Goal: Navigation & Orientation: Find specific page/section

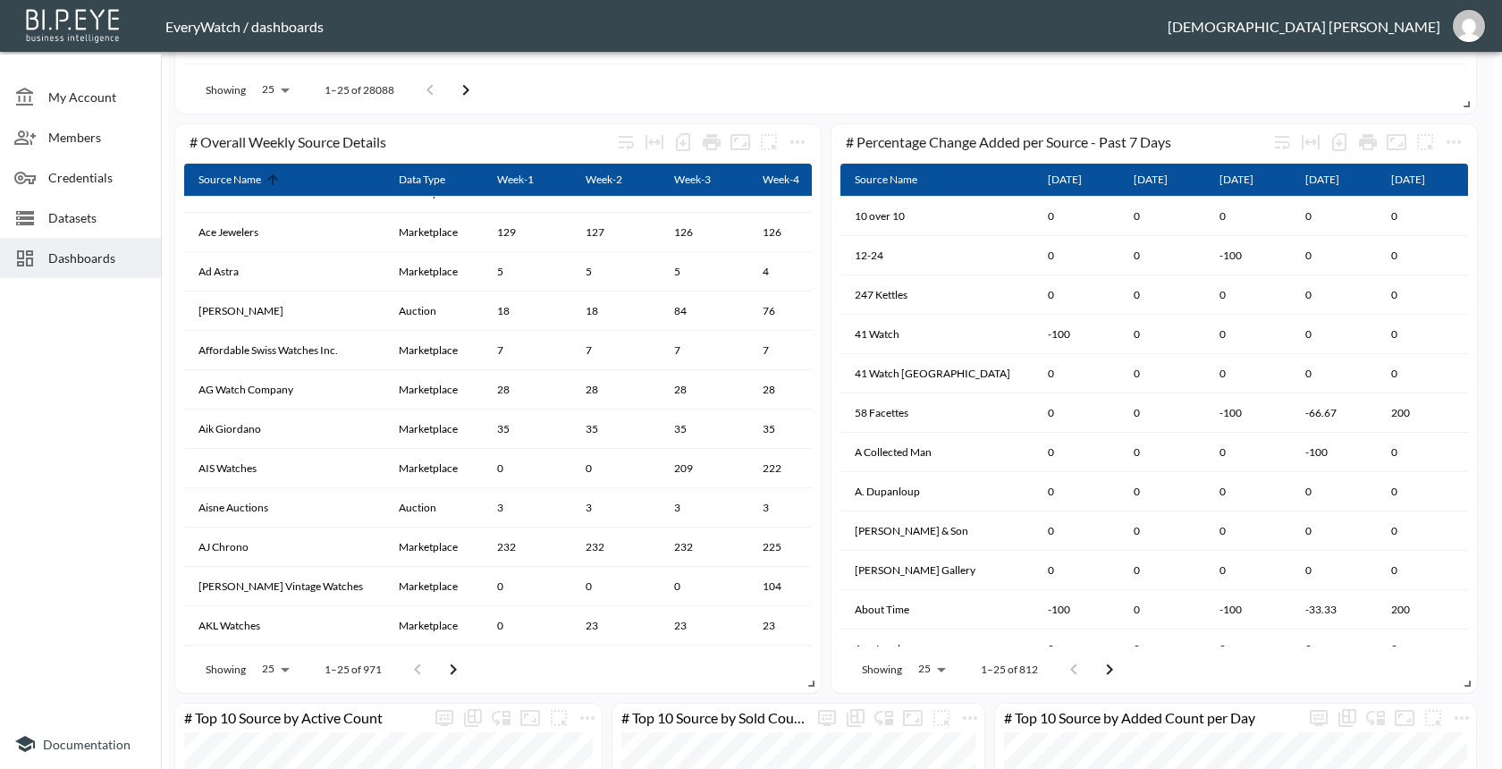
scroll to position [1291, 0]
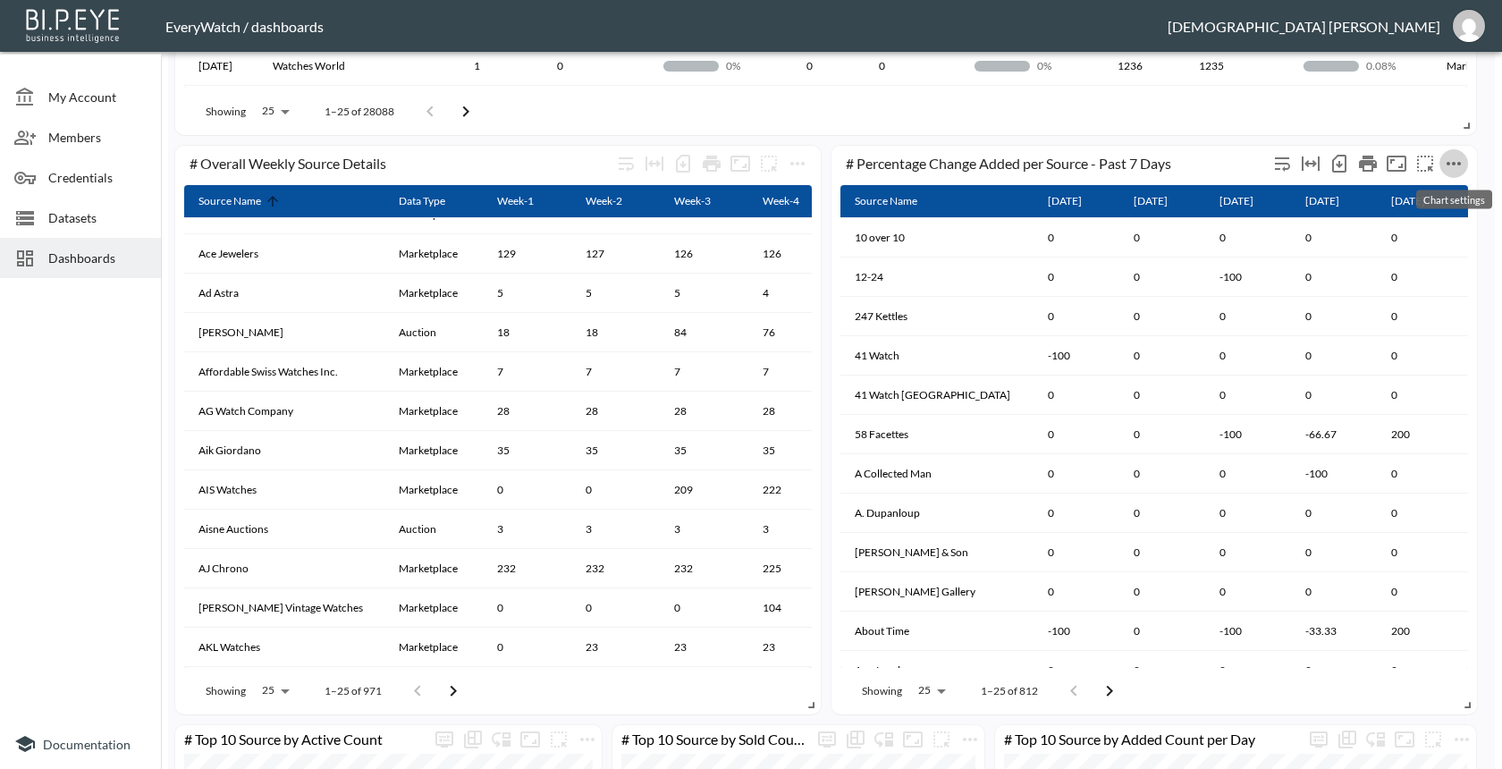
click at [1453, 158] on icon "more" at bounding box center [1453, 163] width 21 height 21
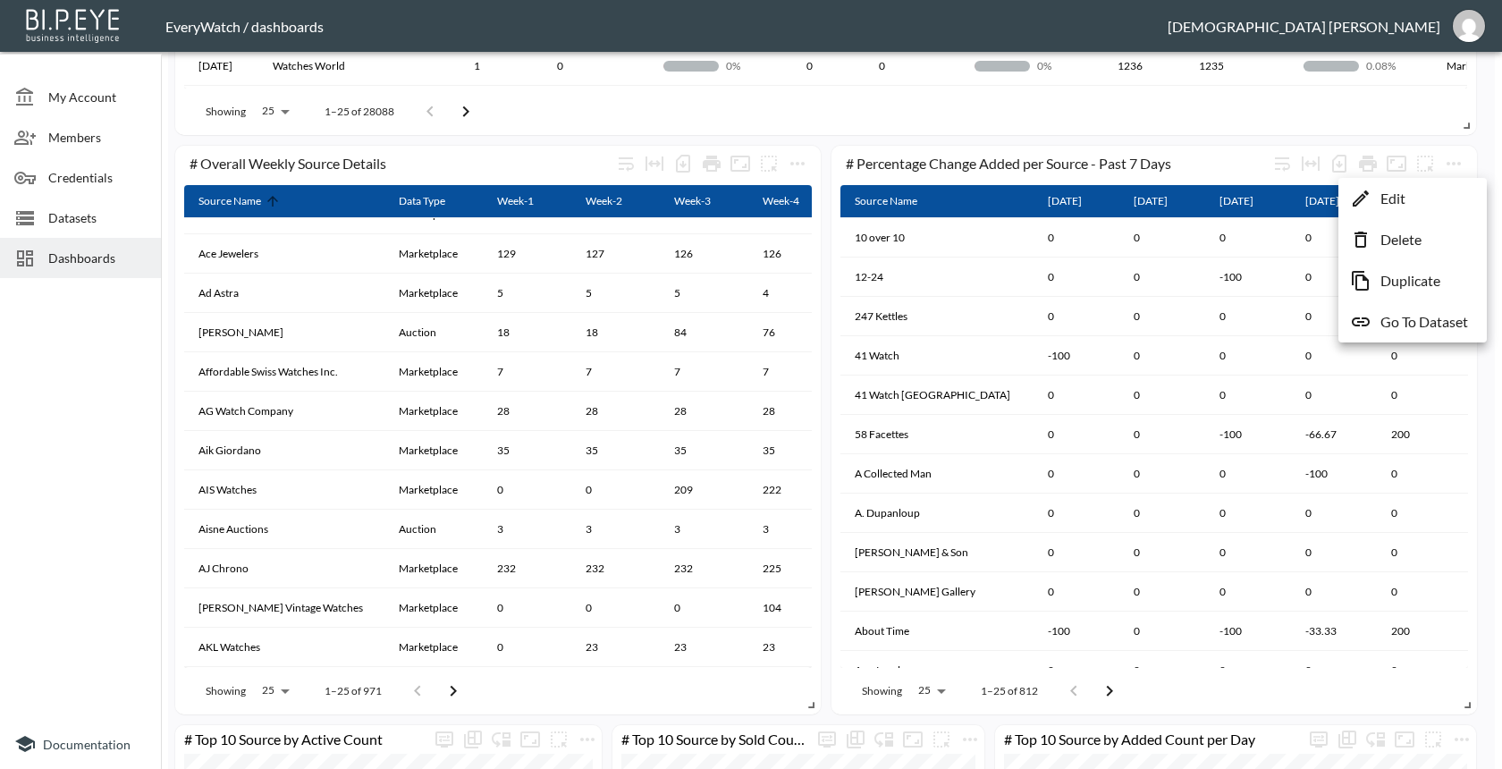
click at [799, 164] on div at bounding box center [751, 384] width 1502 height 769
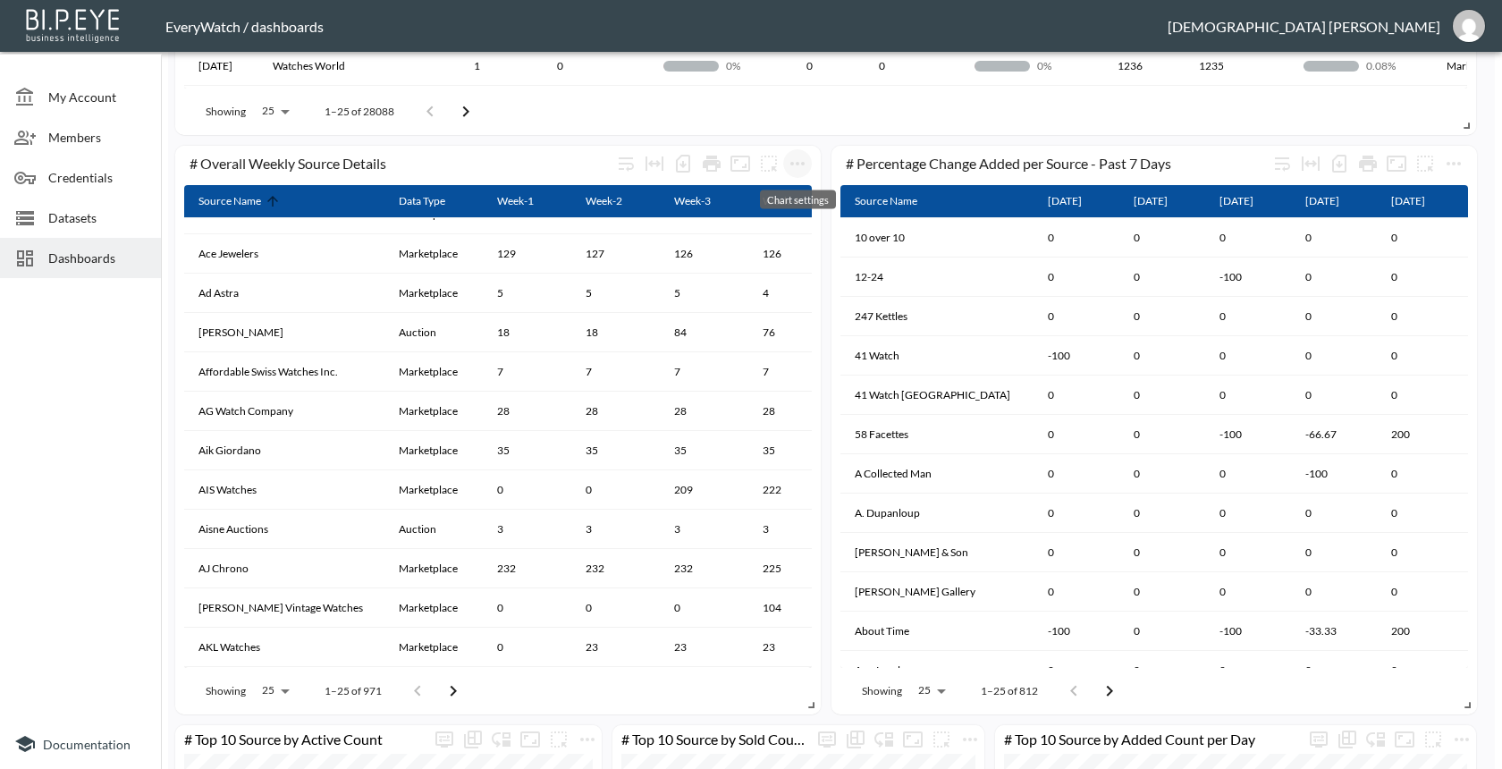
click at [799, 164] on icon "more" at bounding box center [797, 163] width 21 height 21
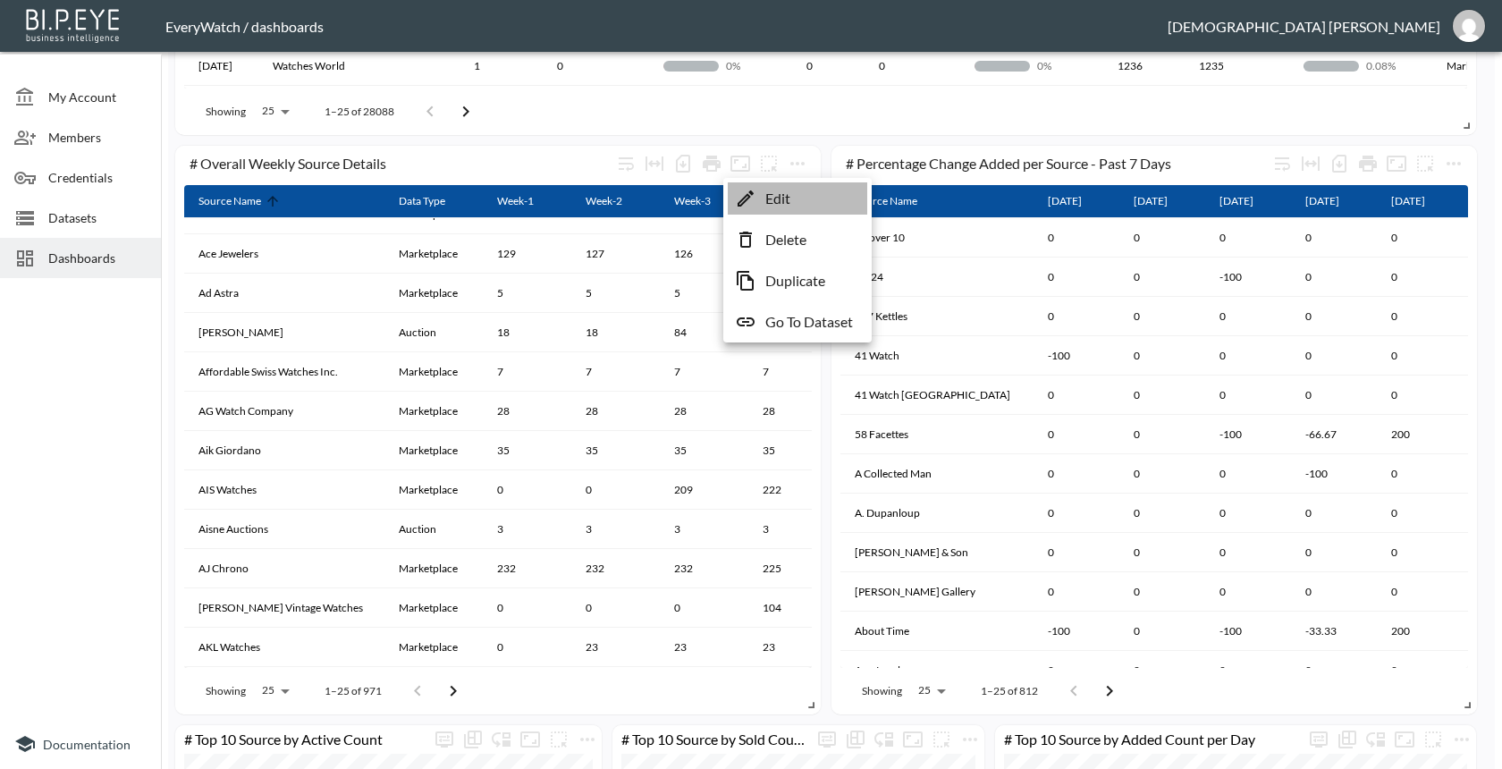
click at [795, 210] on li "Edit" at bounding box center [797, 198] width 139 height 32
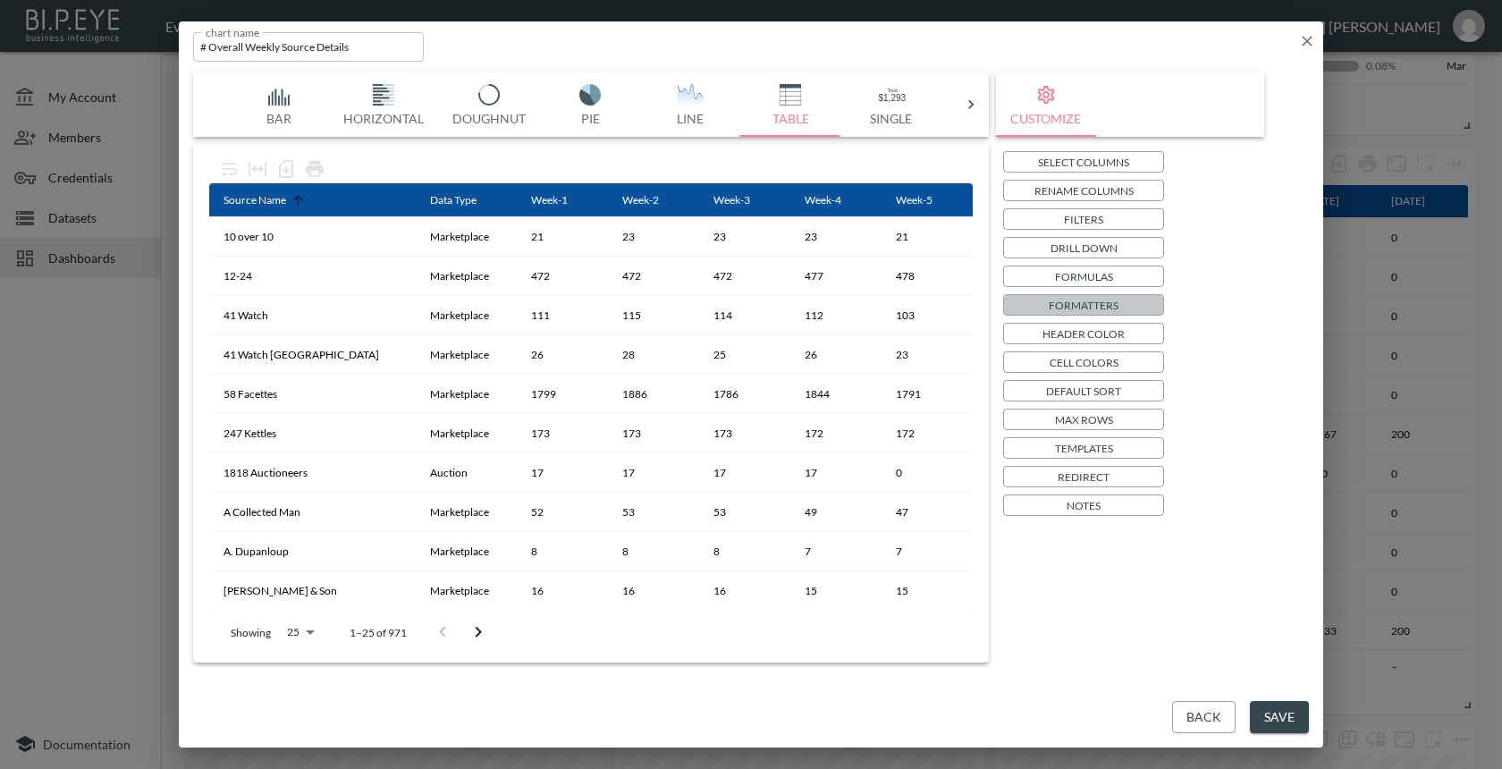
click at [1082, 305] on p "Formatters" at bounding box center [1084, 305] width 70 height 19
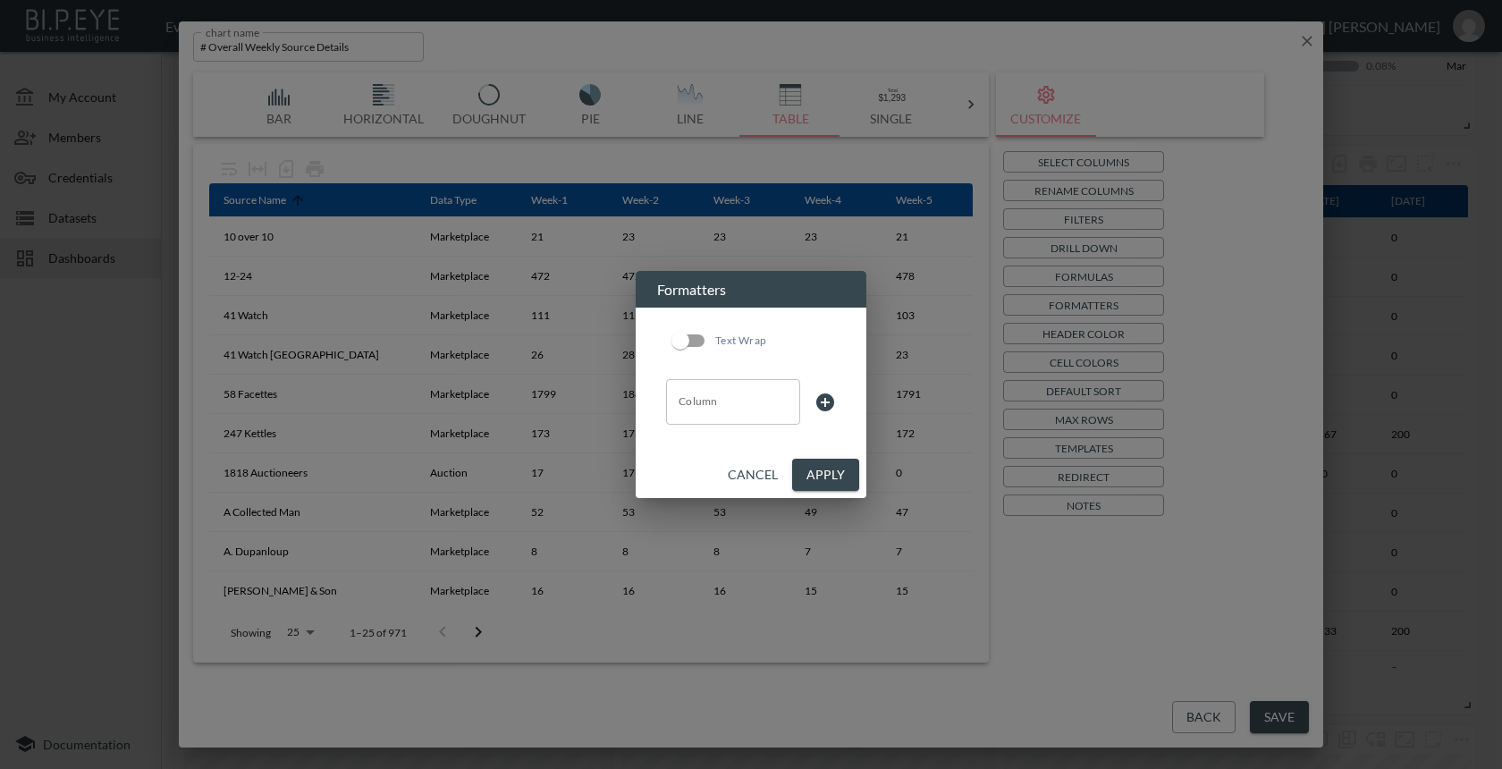
click at [1024, 401] on div "Formatters Text Wrap Column Column Cancel Apply" at bounding box center [751, 384] width 1502 height 769
click at [746, 475] on button "Cancel" at bounding box center [752, 475] width 64 height 33
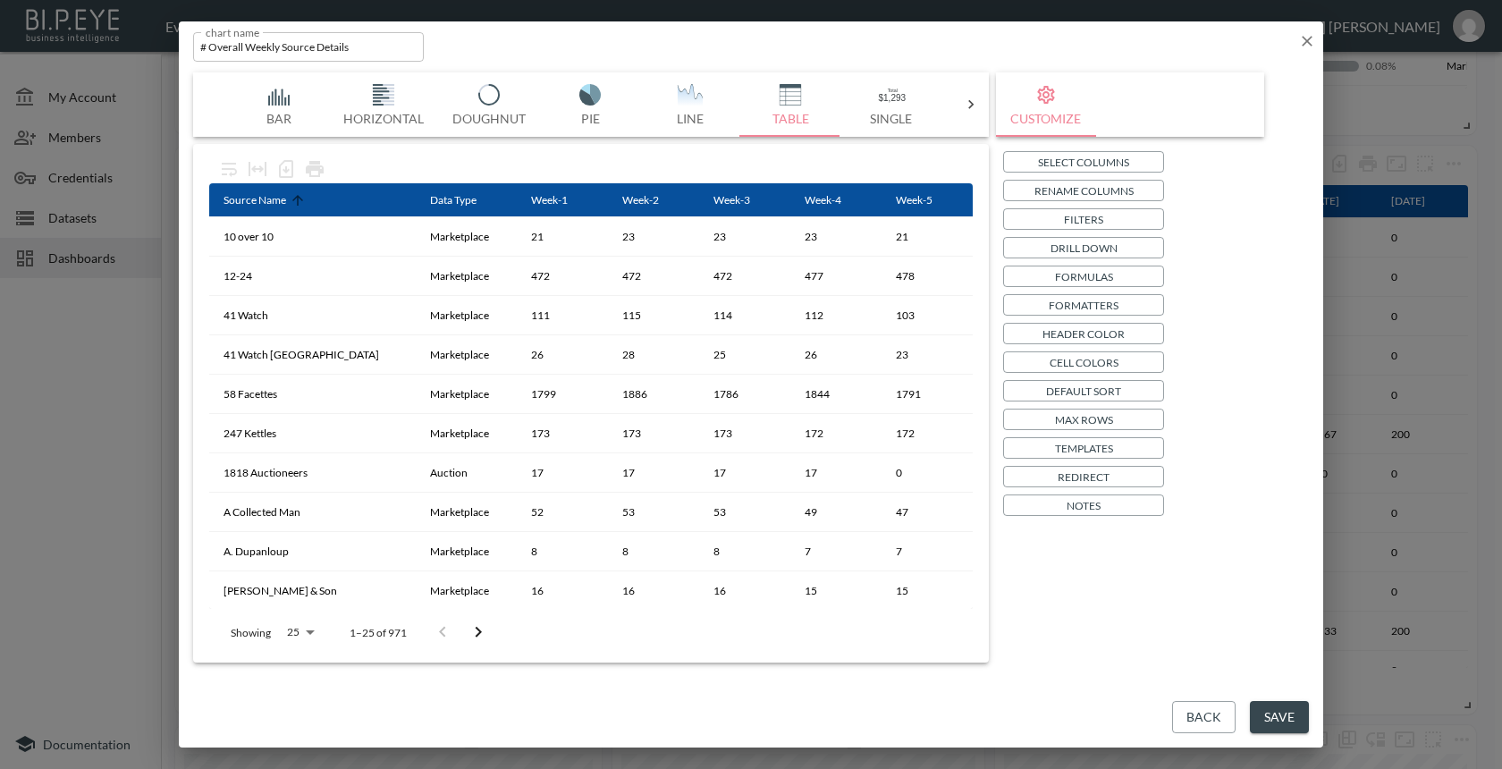
click at [1091, 366] on p "Cell Colors" at bounding box center [1083, 362] width 69 height 19
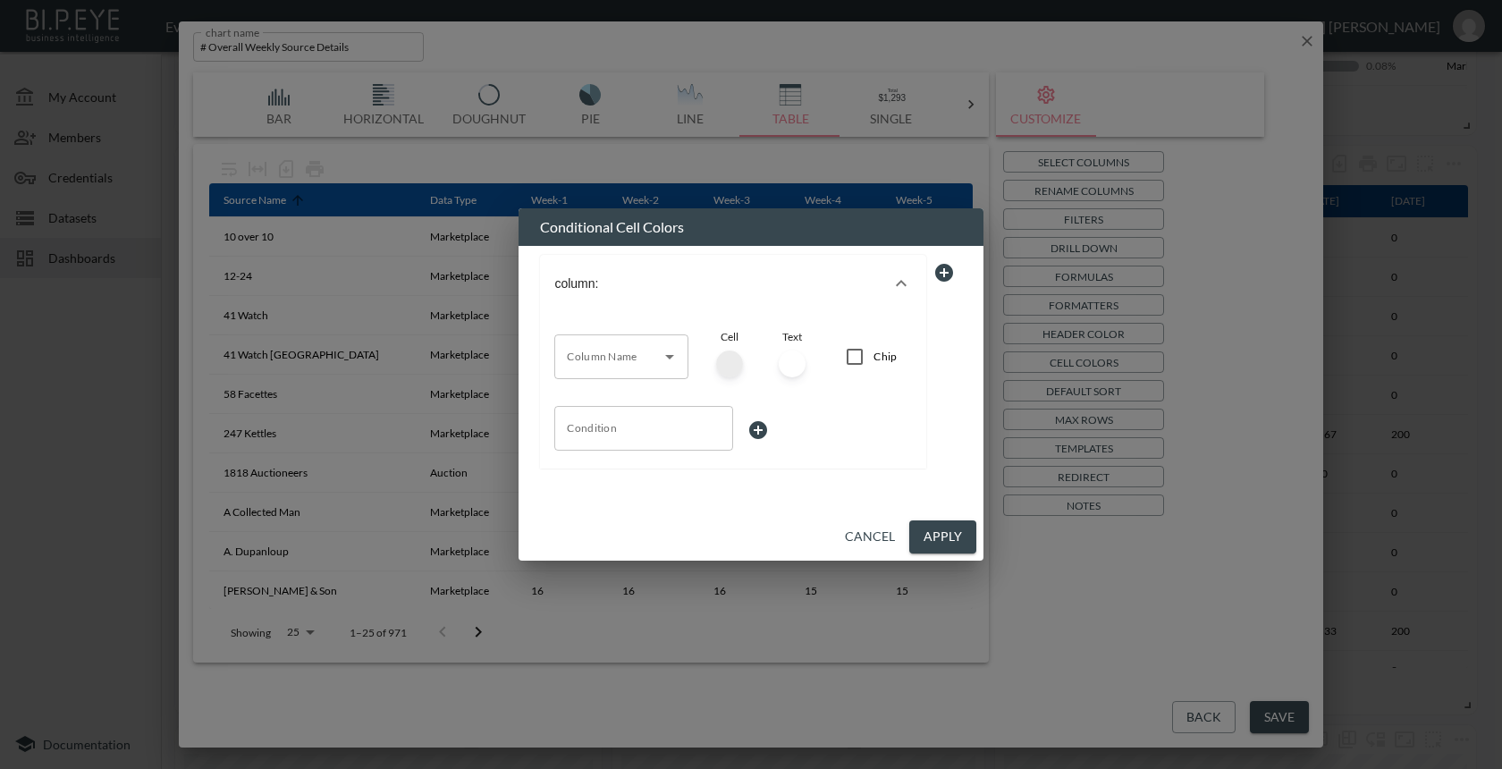
click at [870, 541] on button "Cancel" at bounding box center [870, 536] width 64 height 33
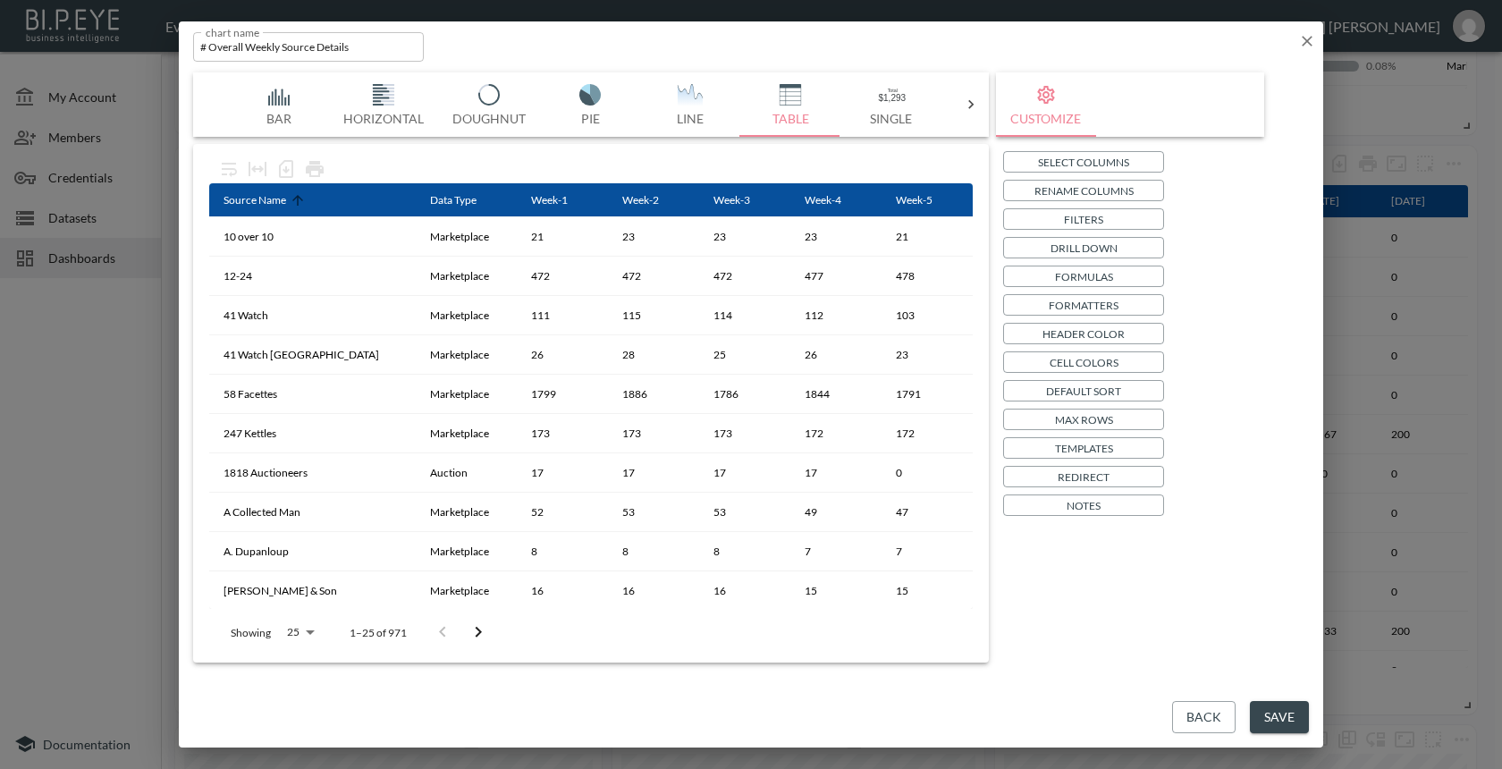
click at [1310, 43] on icon "button" at bounding box center [1307, 41] width 11 height 11
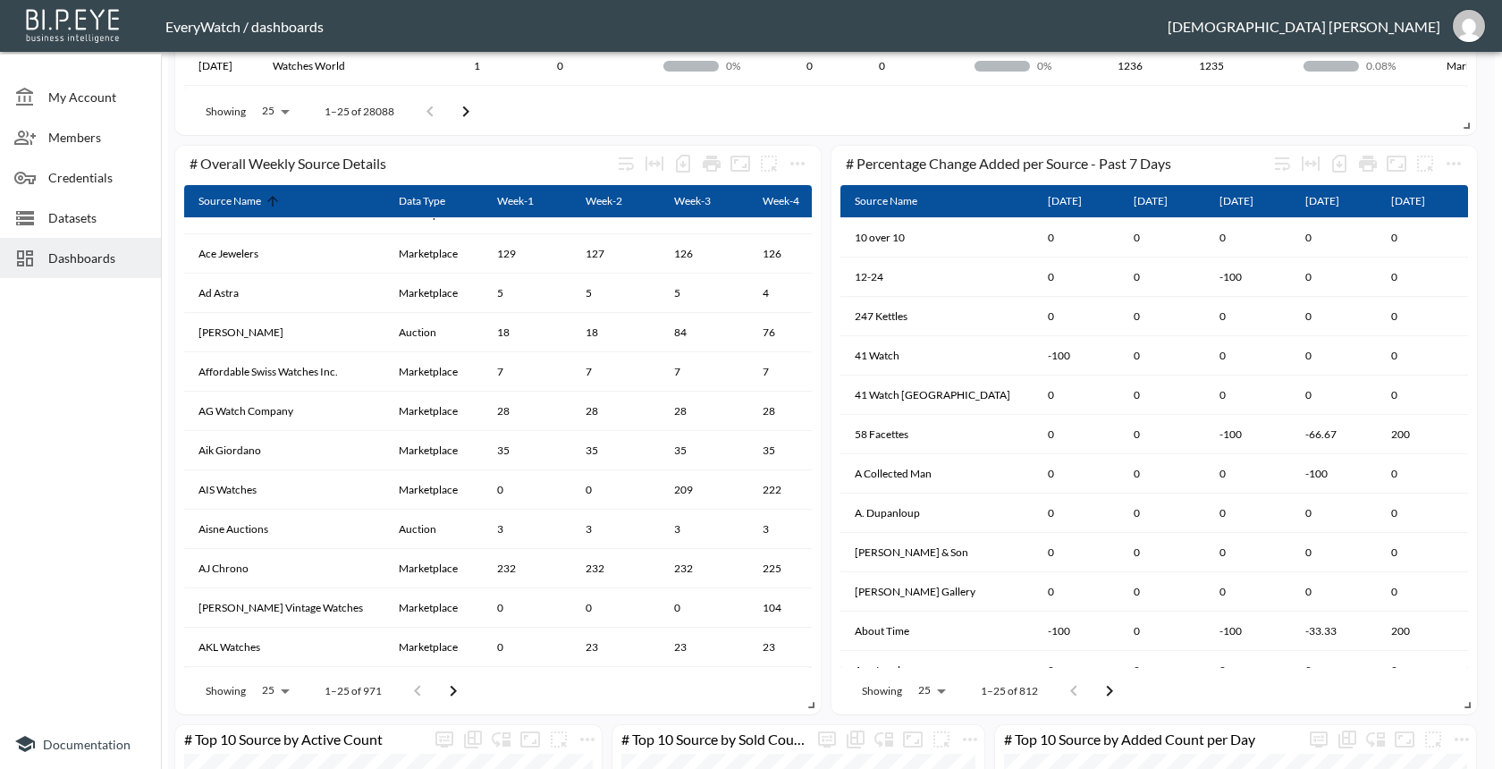
click at [57, 249] on span "Dashboards" at bounding box center [97, 258] width 98 height 19
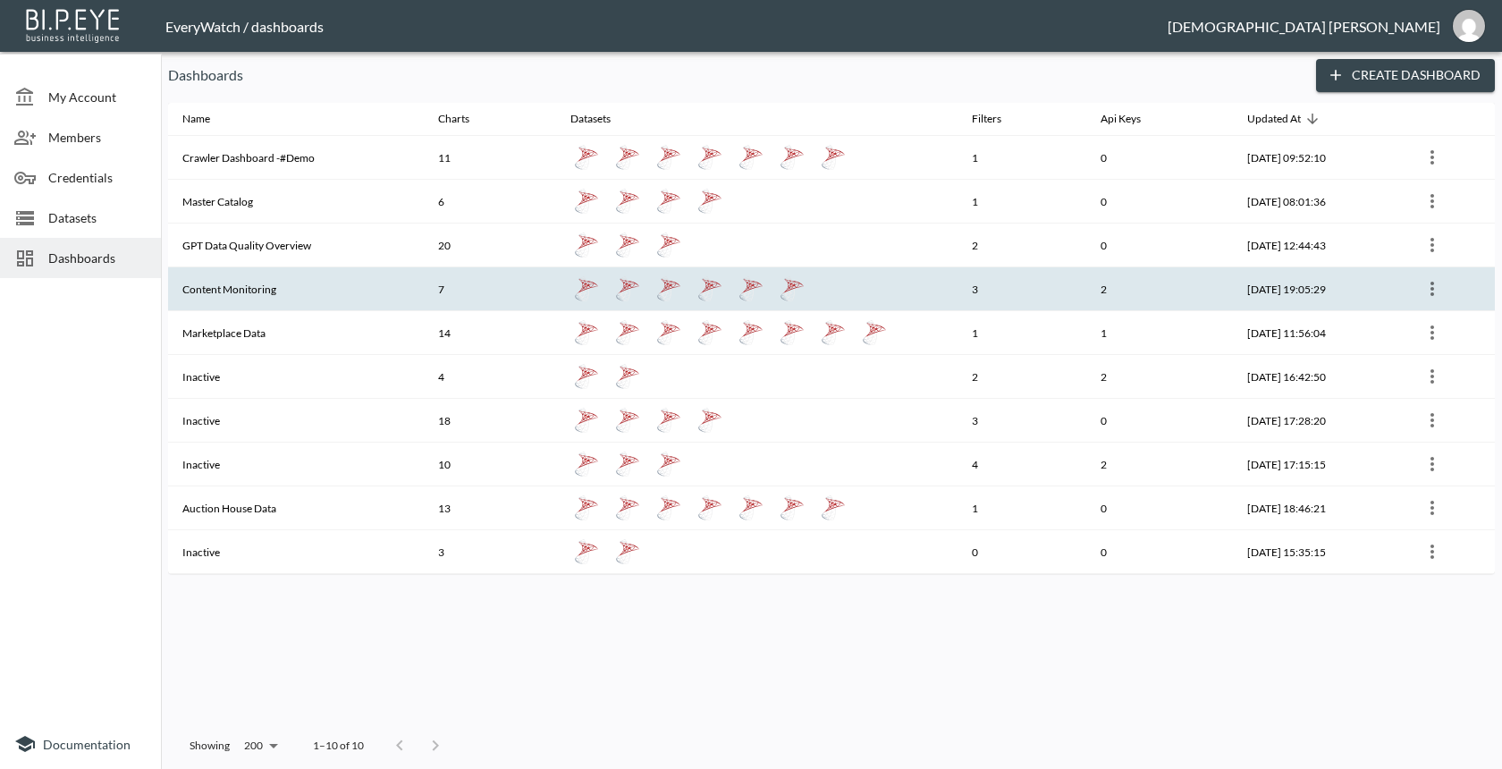
click at [240, 288] on th "Content Monitoring" at bounding box center [296, 289] width 256 height 44
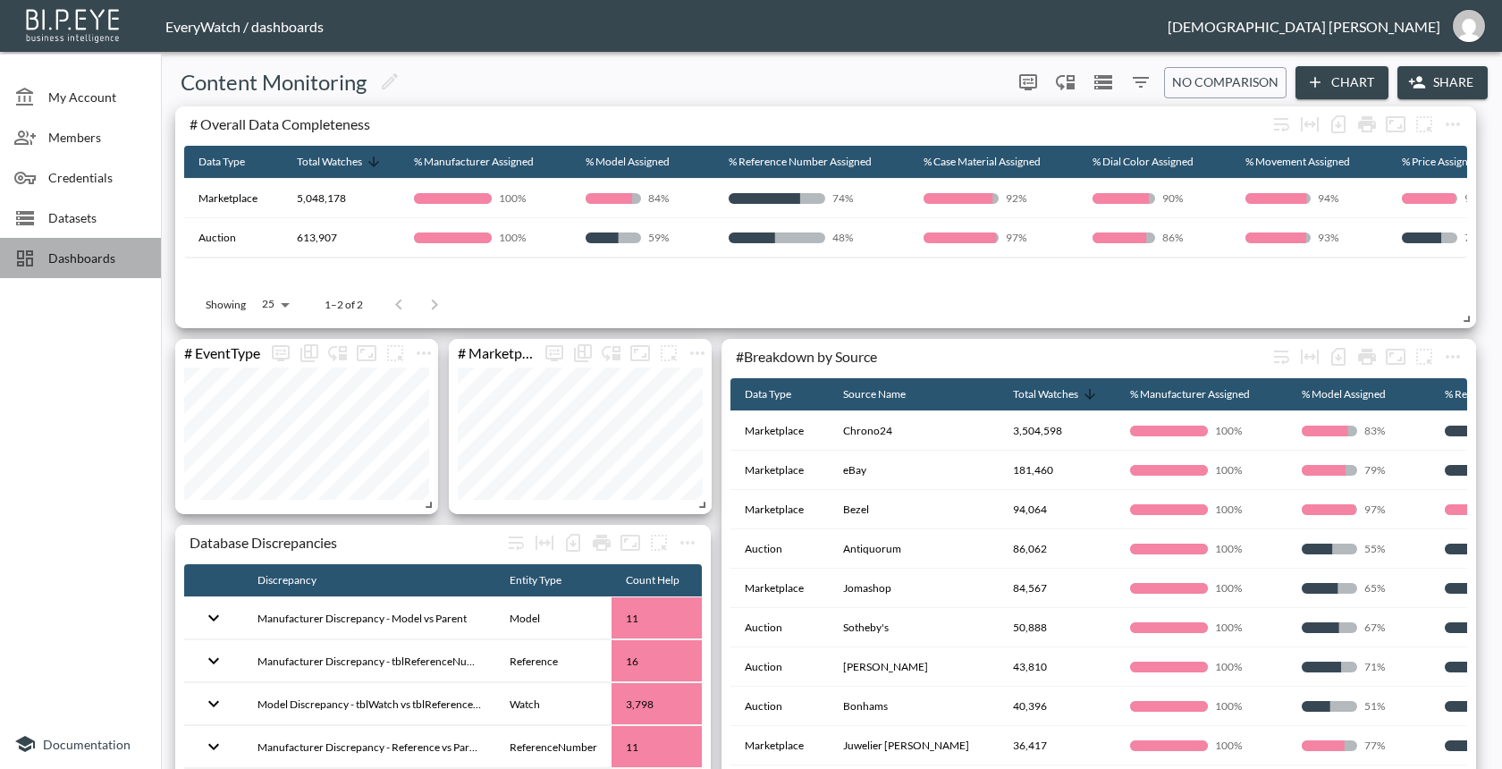
click at [138, 265] on span "Dashboards" at bounding box center [97, 258] width 98 height 19
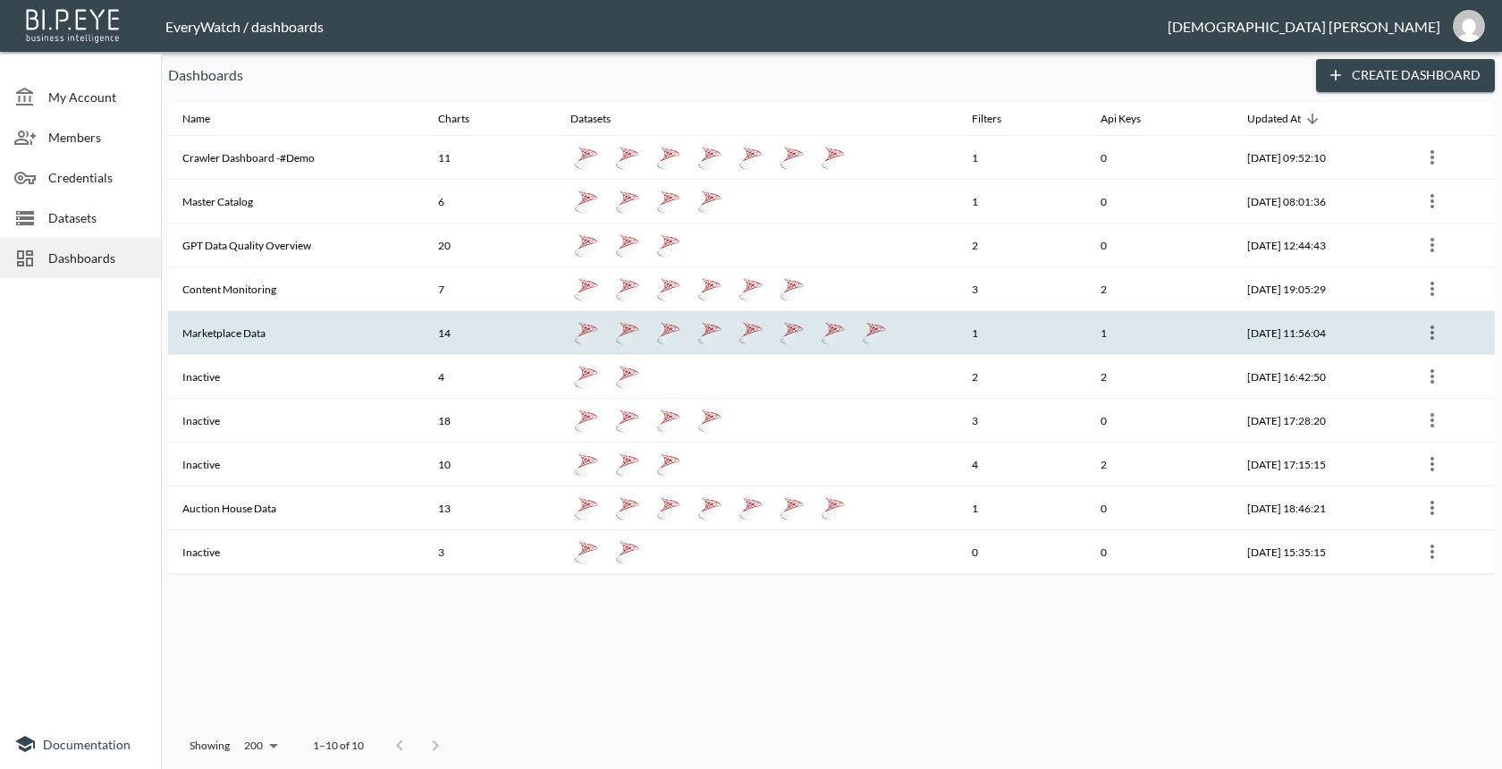
click at [334, 342] on th "Marketplace Data" at bounding box center [296, 333] width 256 height 44
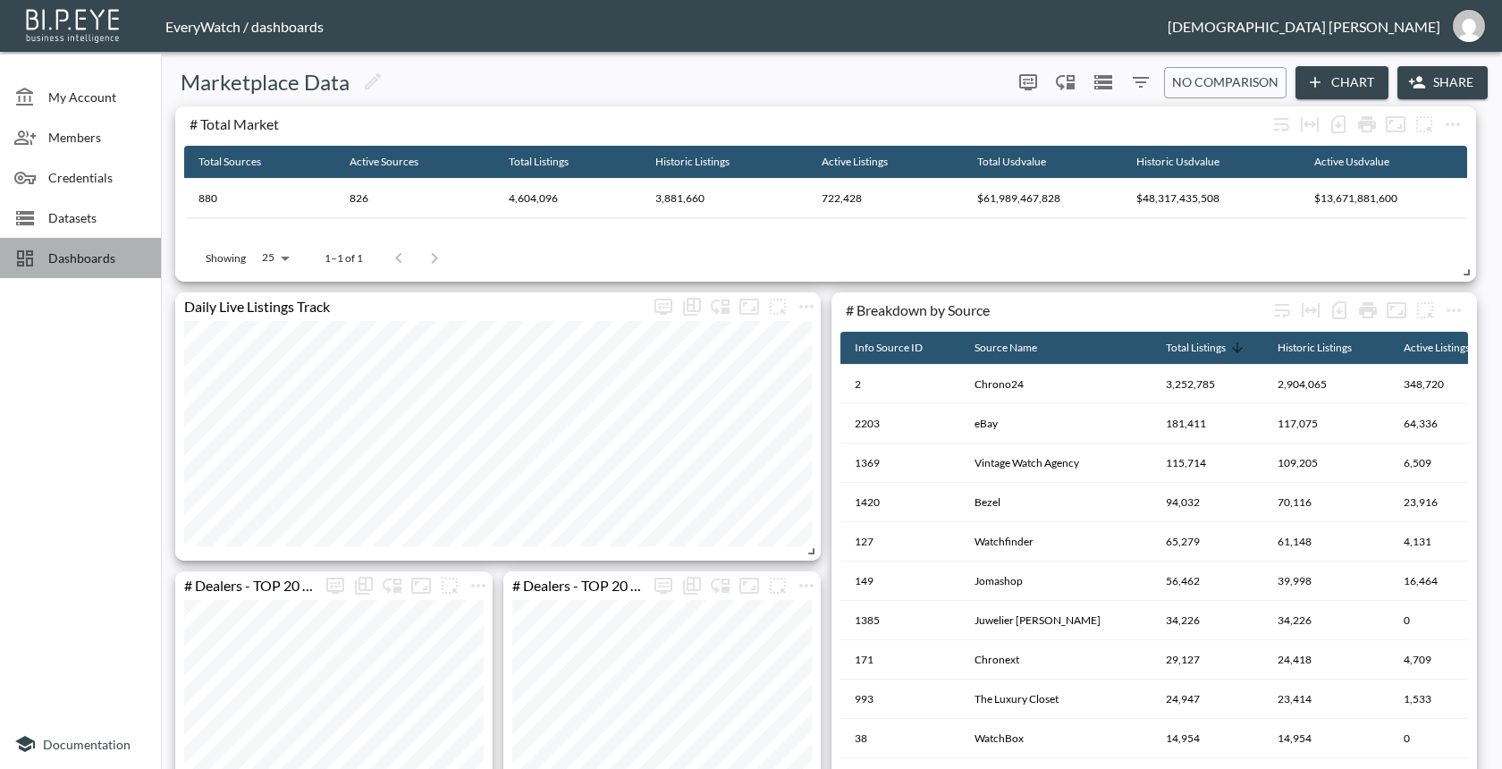
click at [124, 274] on div "Dashboards" at bounding box center [80, 258] width 161 height 40
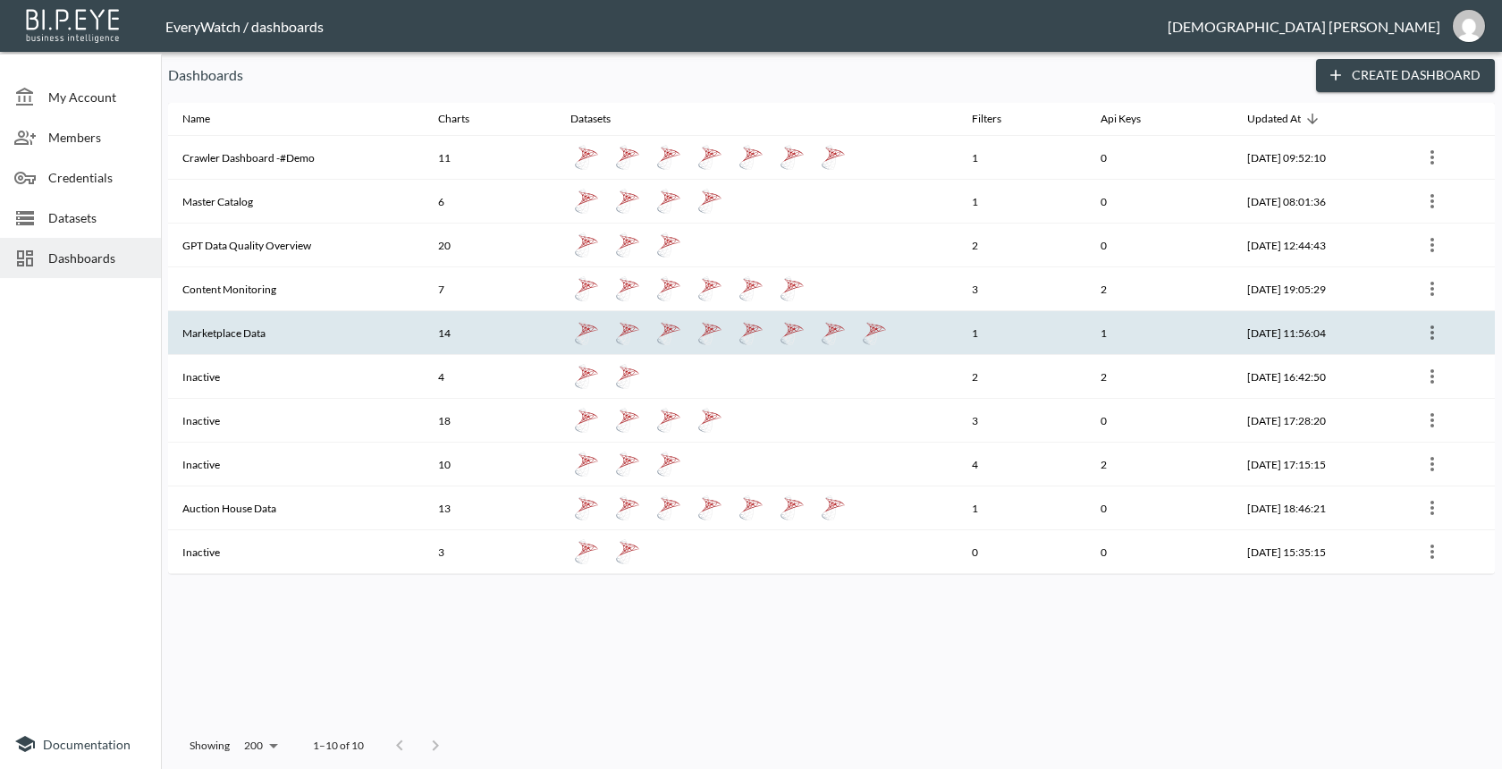
click at [350, 350] on th "Marketplace Data" at bounding box center [296, 333] width 256 height 44
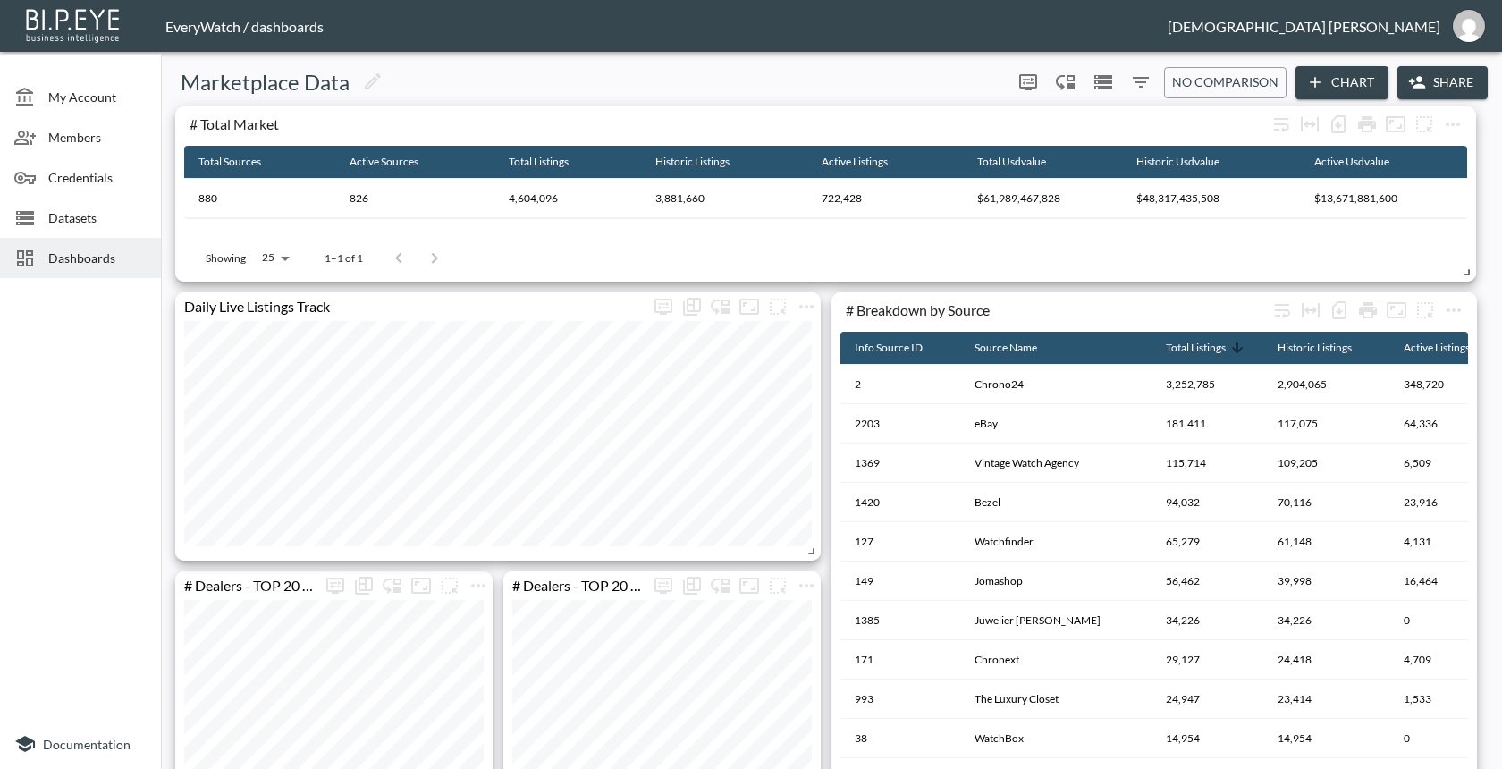
click at [116, 249] on span "Dashboards" at bounding box center [97, 258] width 98 height 19
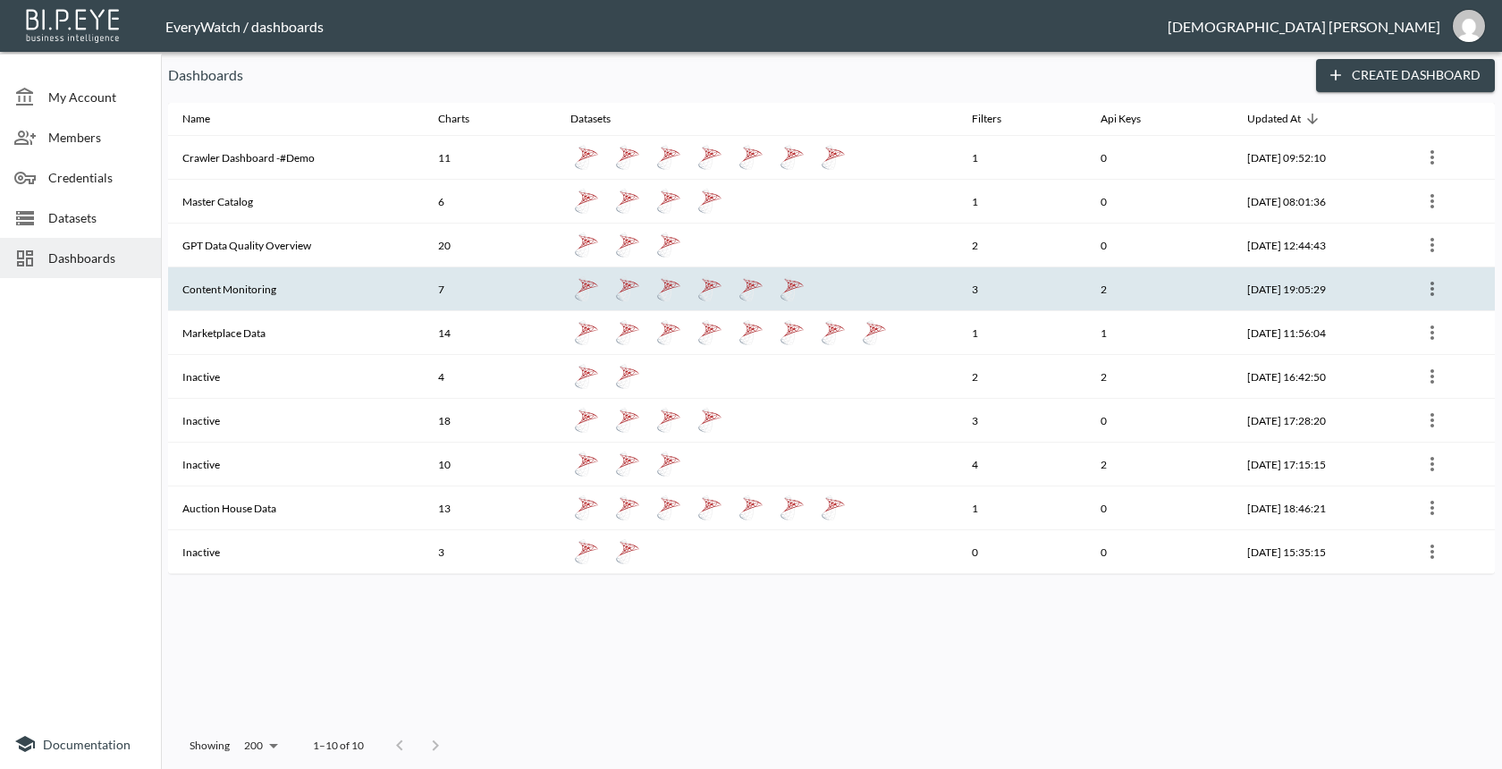
click at [346, 288] on th "Content Monitoring" at bounding box center [296, 289] width 256 height 44
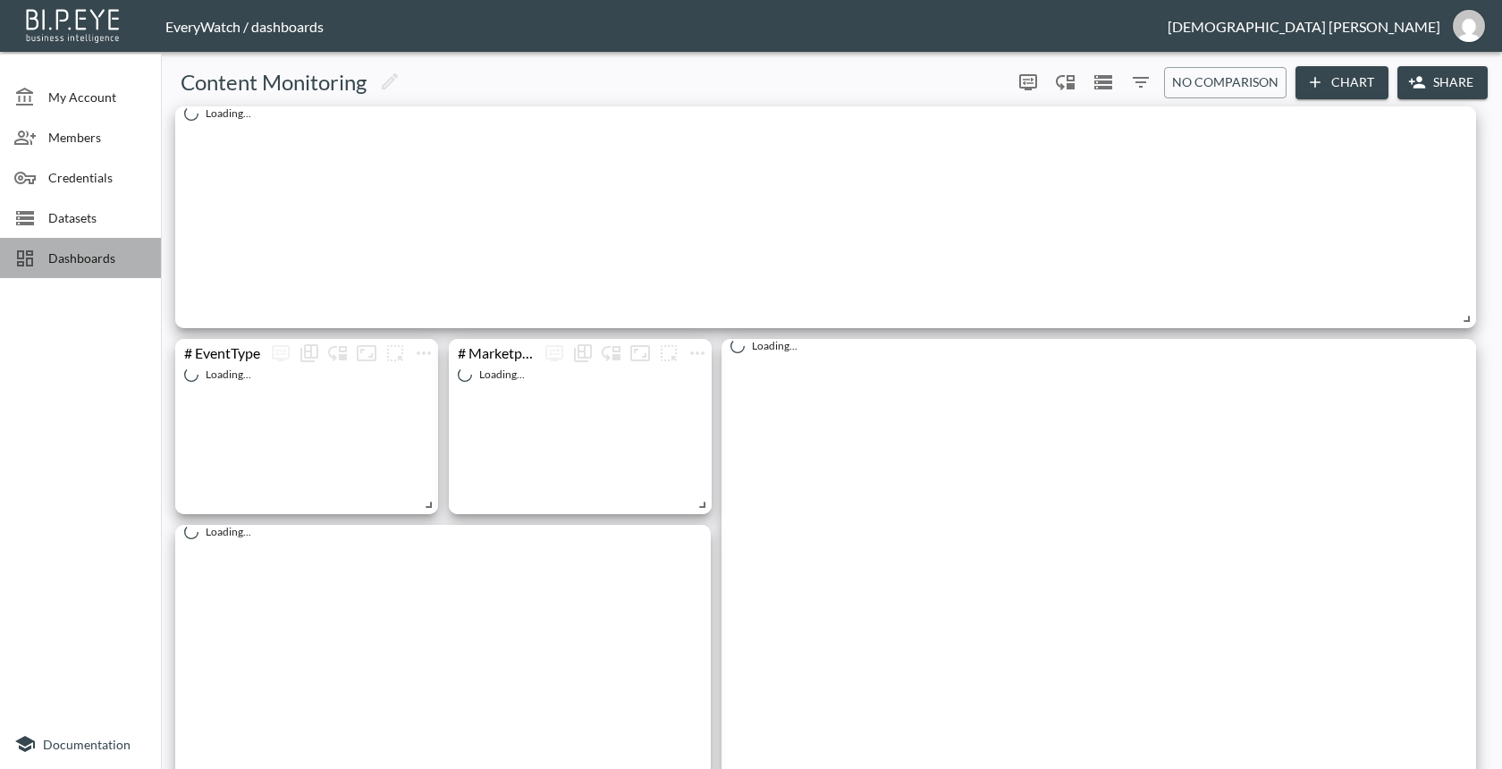
click at [120, 256] on span "Dashboards" at bounding box center [97, 258] width 98 height 19
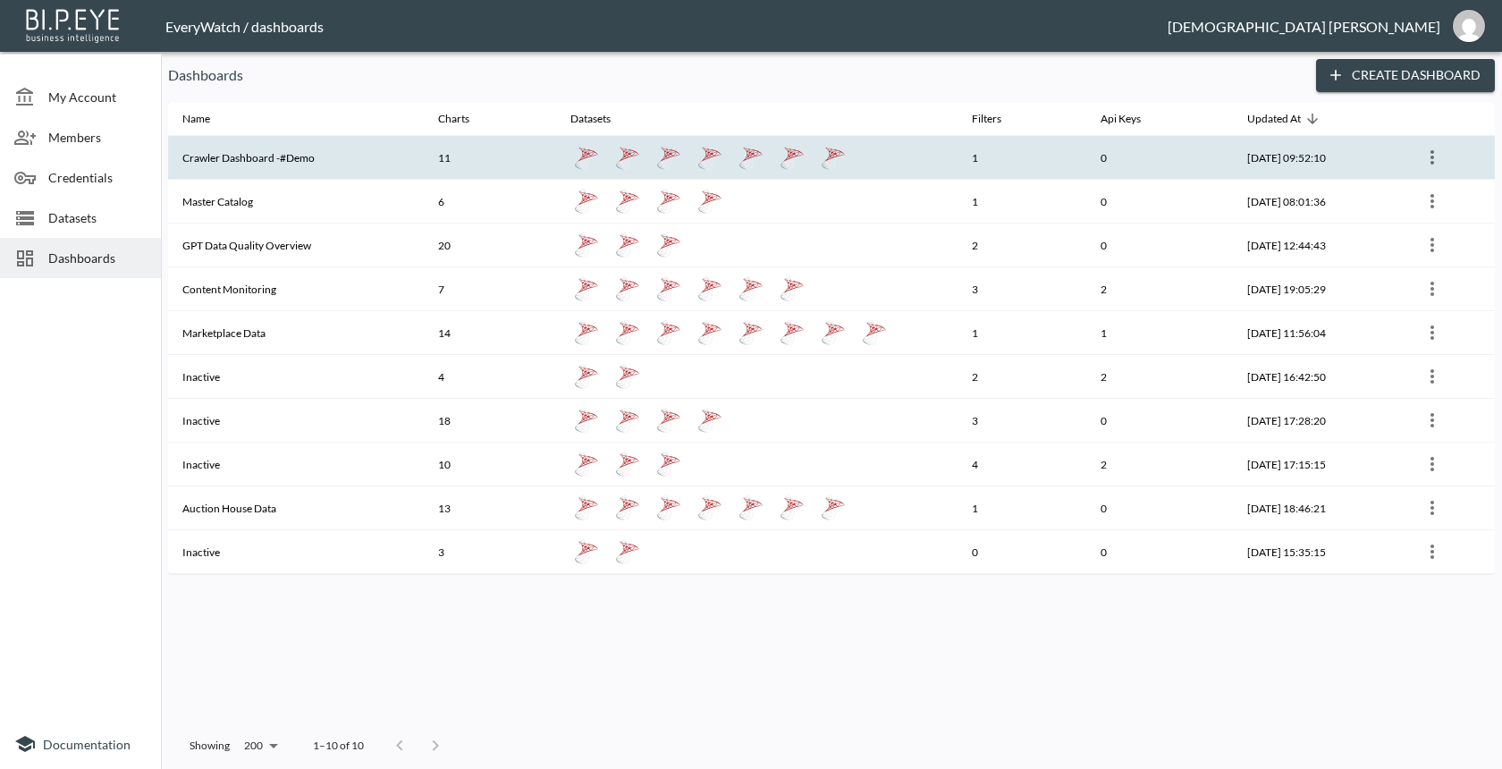
click at [336, 178] on th "Crawler Dashboard -#Demo" at bounding box center [296, 158] width 256 height 44
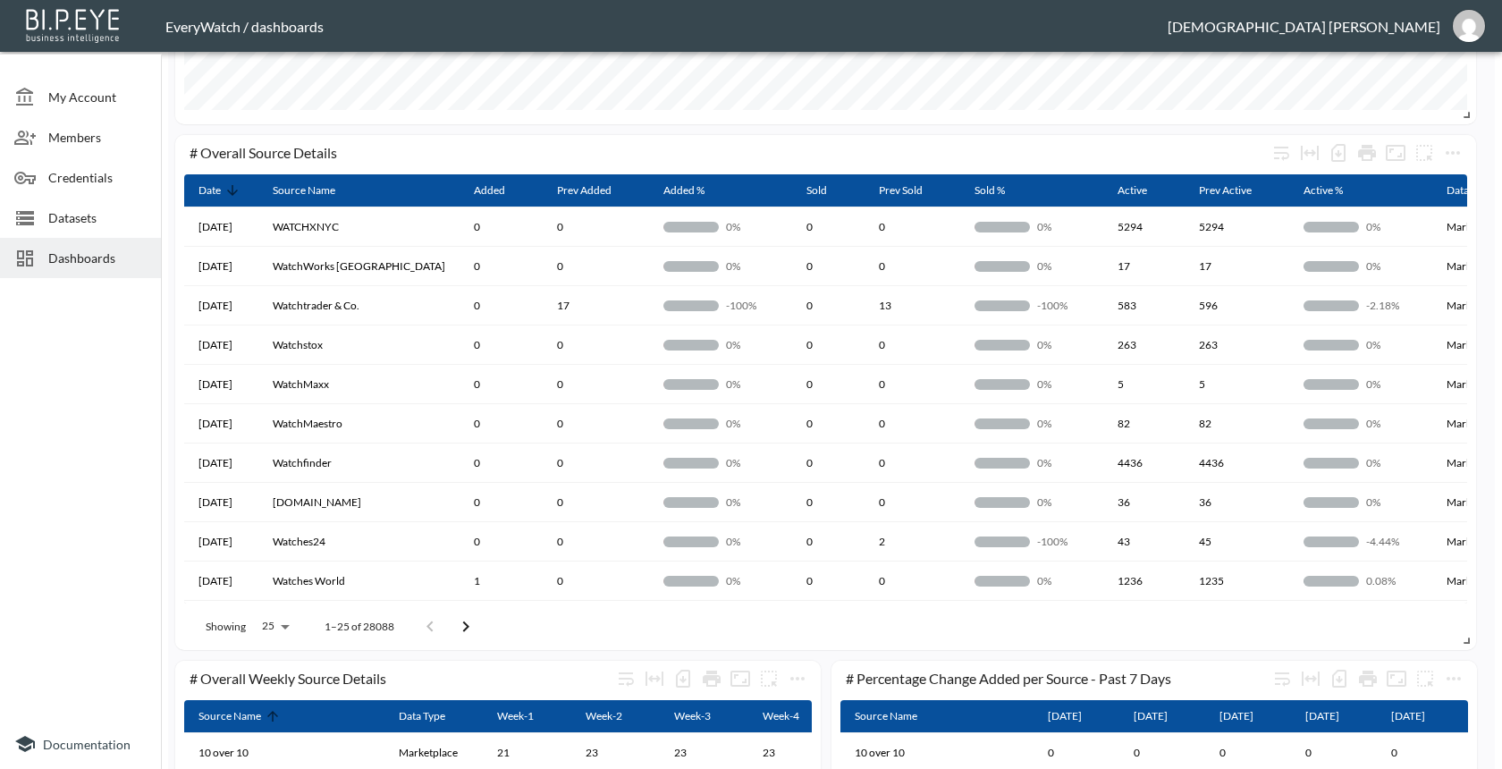
click at [1008, 127] on div "# Overall Source Details Date Source Name Added Prev Added Added % Sold Prev So…" at bounding box center [827, 612] width 1319 height 2564
